Goal: Transaction & Acquisition: Purchase product/service

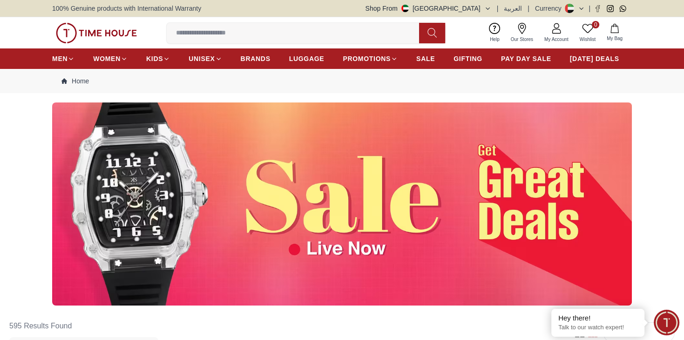
click at [341, 182] on img at bounding box center [342, 203] width 580 height 203
click at [217, 183] on img at bounding box center [342, 203] width 580 height 203
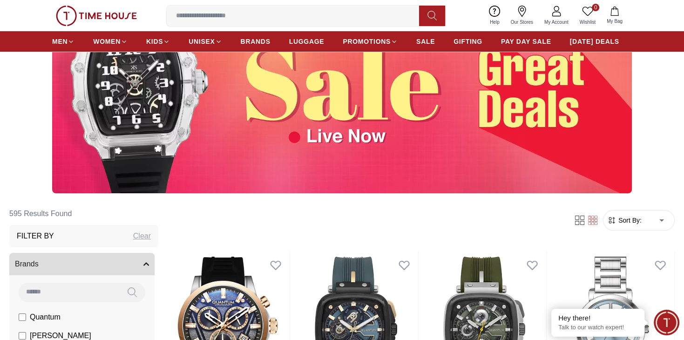
scroll to position [112, 0]
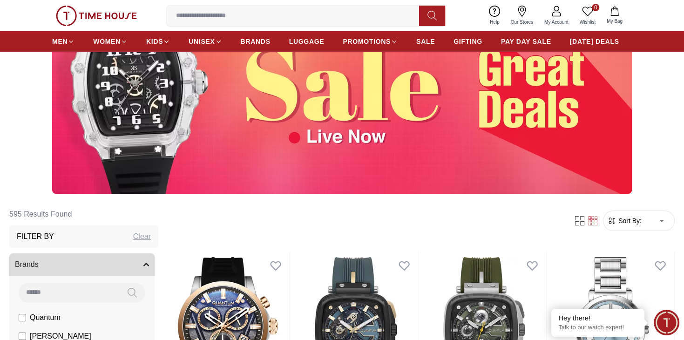
click at [437, 105] on img at bounding box center [342, 92] width 580 height 203
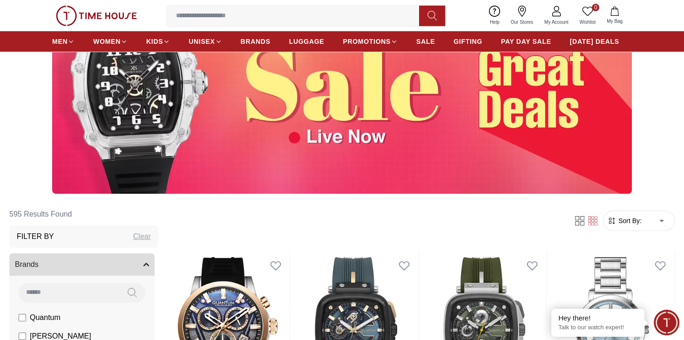
click at [437, 105] on img at bounding box center [342, 92] width 580 height 203
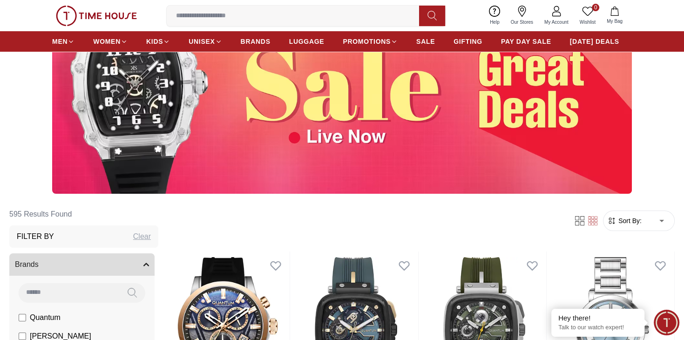
click at [437, 105] on img at bounding box center [342, 92] width 580 height 203
click at [525, 37] on span "PAY DAY SALE" at bounding box center [526, 41] width 50 height 9
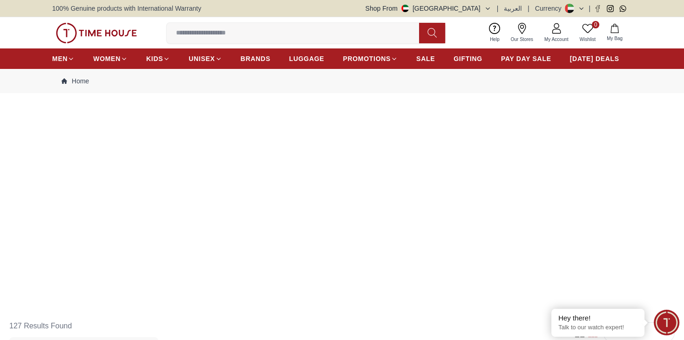
click at [559, 176] on img at bounding box center [342, 203] width 580 height 203
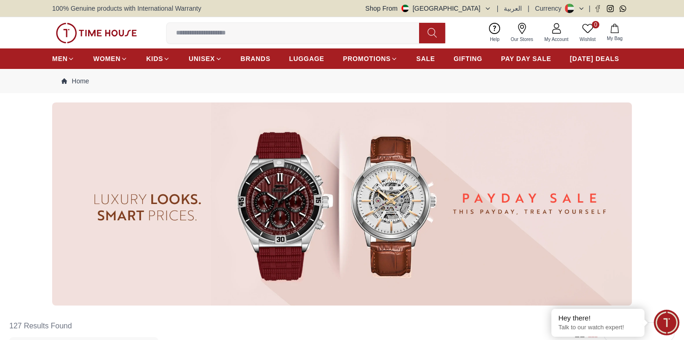
click at [559, 176] on img at bounding box center [342, 203] width 580 height 203
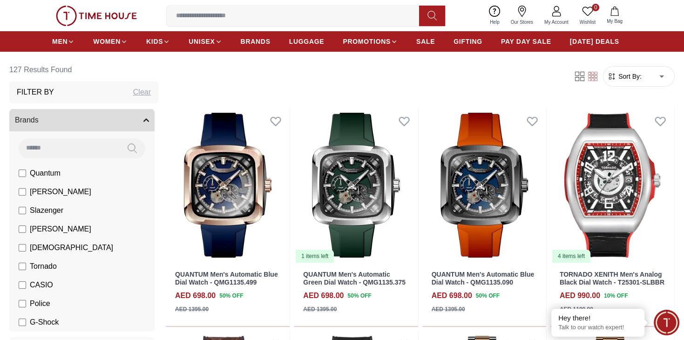
scroll to position [298, 0]
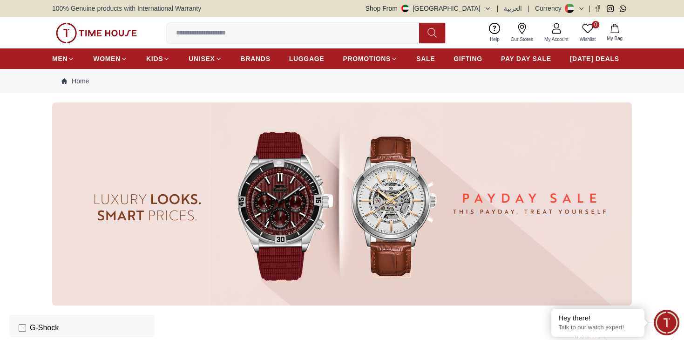
scroll to position [280, 0]
click at [328, 316] on div "Filter Sort By: ​ ****** ​" at bounding box center [420, 332] width 509 height 35
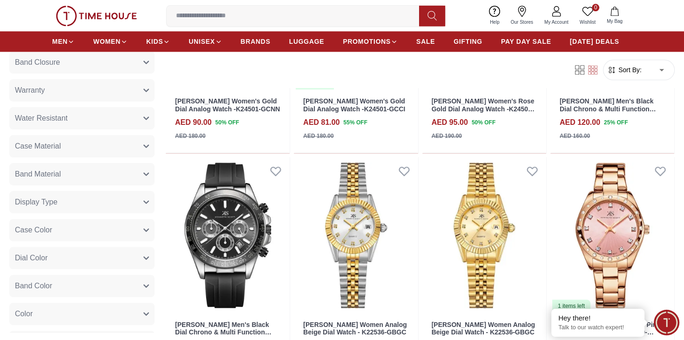
scroll to position [1118, 0]
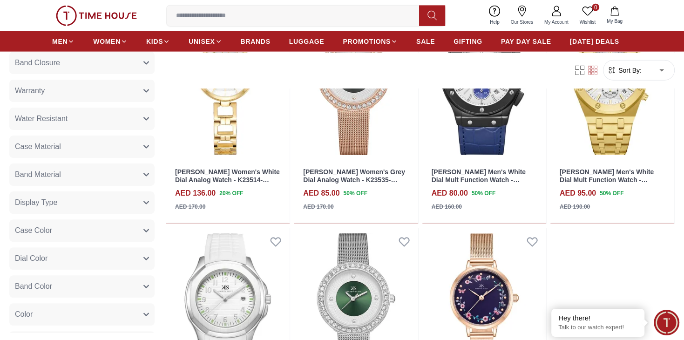
scroll to position [2050, 0]
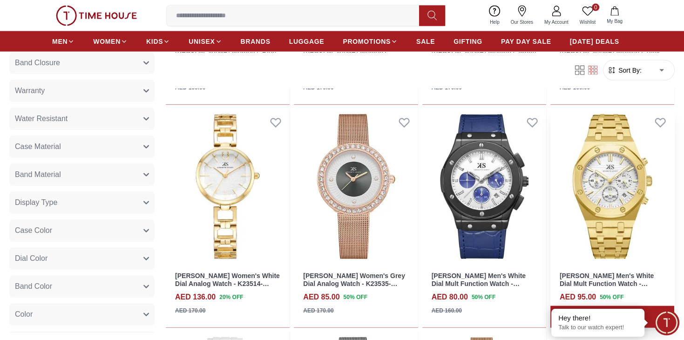
click at [595, 192] on img at bounding box center [613, 187] width 124 height 157
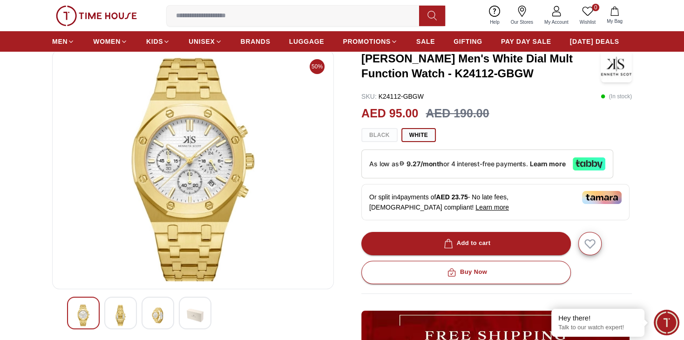
scroll to position [37, 0]
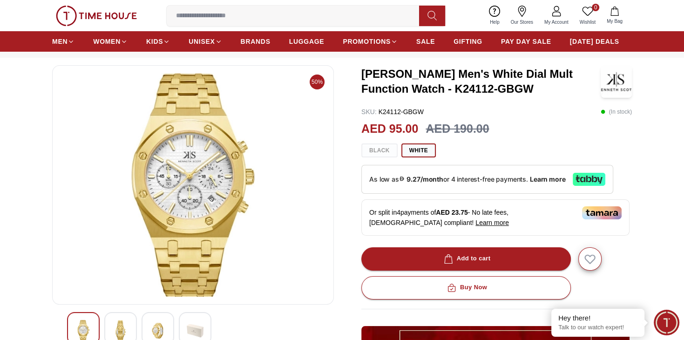
click at [209, 191] on img at bounding box center [193, 185] width 266 height 224
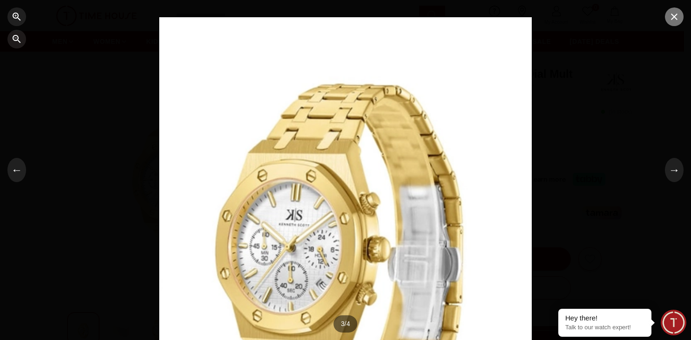
click at [671, 23] on button "button" at bounding box center [674, 16] width 19 height 19
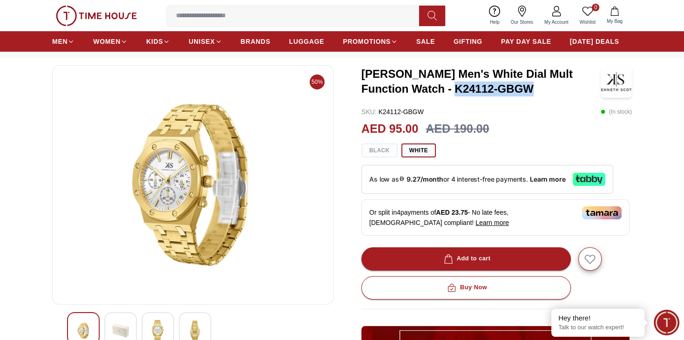
drag, startPoint x: 454, startPoint y: 85, endPoint x: 534, endPoint y: 87, distance: 80.6
click at [534, 87] on h3 "[PERSON_NAME] Men's White Dial Mult Function Watch - K24112-GBGW" at bounding box center [481, 82] width 239 height 30
copy h3 "K24112-GBGW"
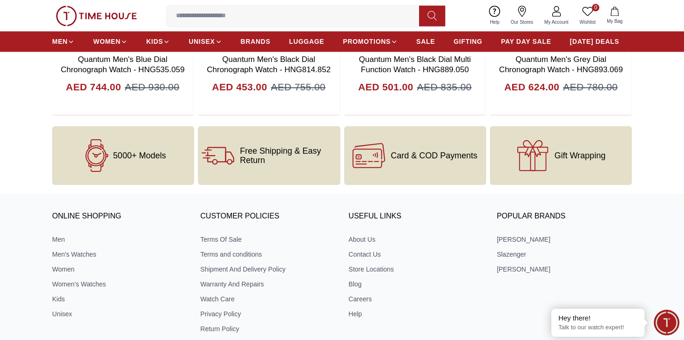
scroll to position [1055, 0]
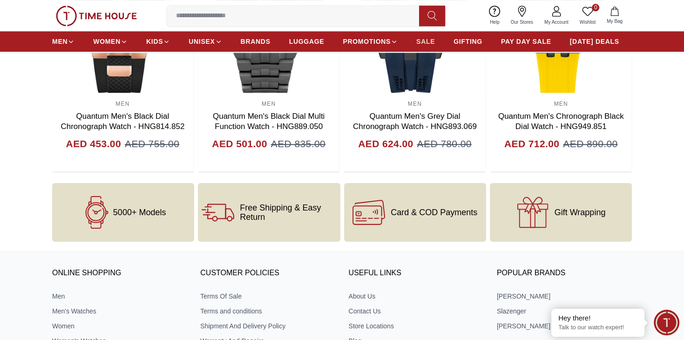
click at [426, 40] on span "SALE" at bounding box center [425, 41] width 19 height 9
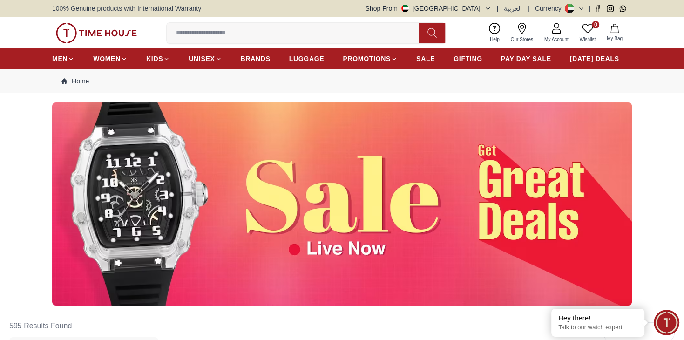
click at [484, 161] on img at bounding box center [342, 203] width 580 height 203
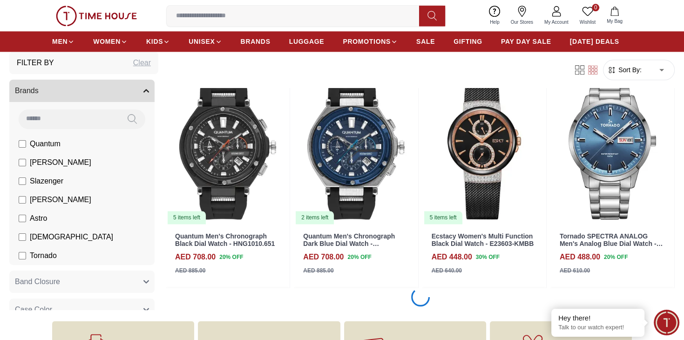
scroll to position [1286, 0]
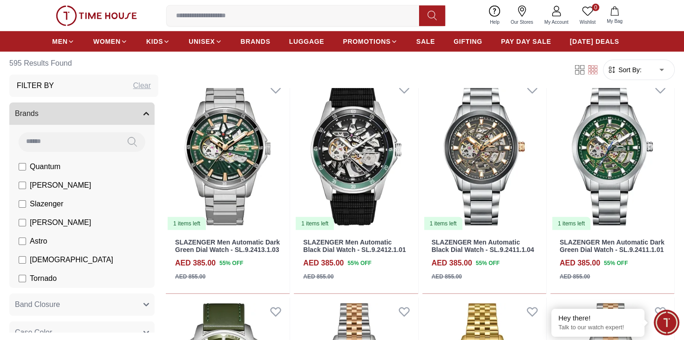
scroll to position [2777, 0]
